Goal: Task Accomplishment & Management: Use online tool/utility

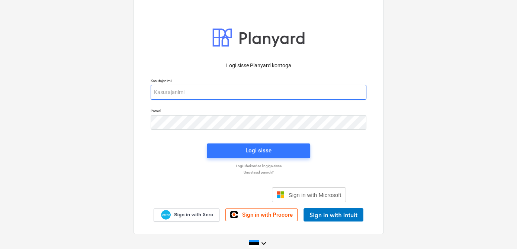
click at [189, 89] on input "email" at bounding box center [259, 92] width 216 height 15
type input "d"
type input "[EMAIL_ADDRESS][DOMAIN_NAME]"
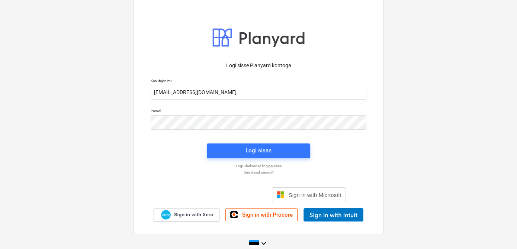
click at [192, 115] on div at bounding box center [259, 122] width 216 height 15
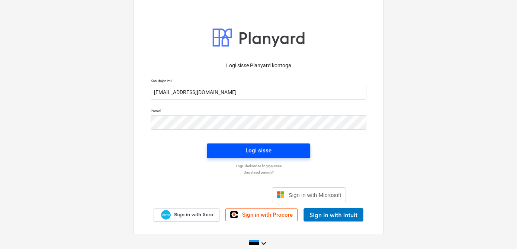
click at [219, 150] on span "Logi sisse" at bounding box center [259, 151] width 86 height 10
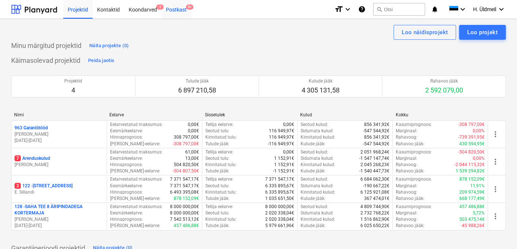
click at [174, 9] on div "Postkast 9+" at bounding box center [176, 9] width 30 height 19
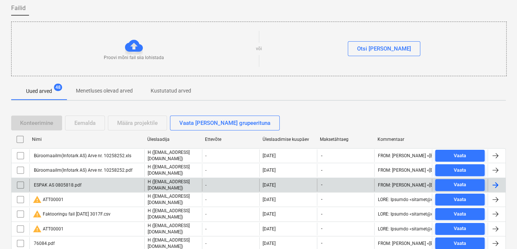
scroll to position [67, 0]
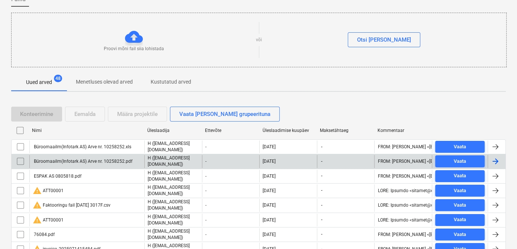
click at [20, 160] on input "checkbox" at bounding box center [21, 161] width 12 height 12
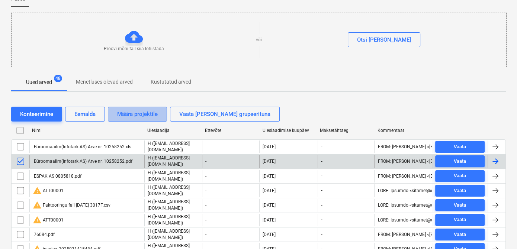
click at [137, 113] on div "Määra projektile" at bounding box center [137, 114] width 41 height 10
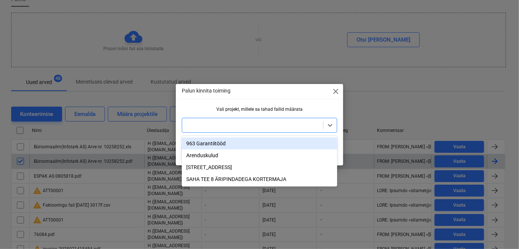
click at [216, 128] on div at bounding box center [253, 125] width 134 height 7
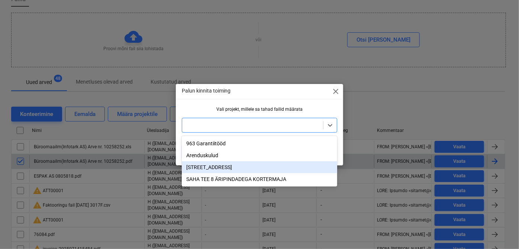
click at [210, 169] on div "[STREET_ADDRESS]" at bounding box center [259, 167] width 155 height 12
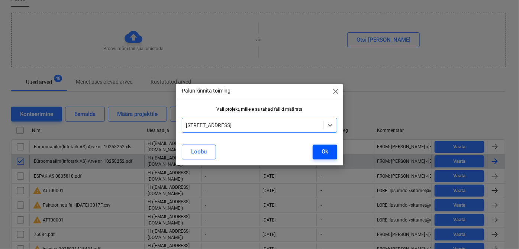
click at [326, 157] on div "Ok" at bounding box center [325, 152] width 7 height 10
